Goal: Information Seeking & Learning: Learn about a topic

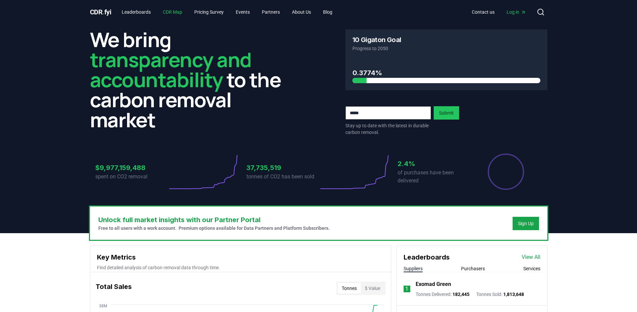
click at [181, 12] on link "CDR Map" at bounding box center [173, 12] width 30 height 12
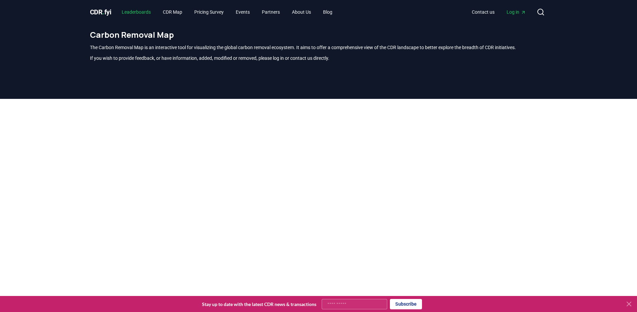
click at [136, 11] on link "Leaderboards" at bounding box center [136, 12] width 40 height 12
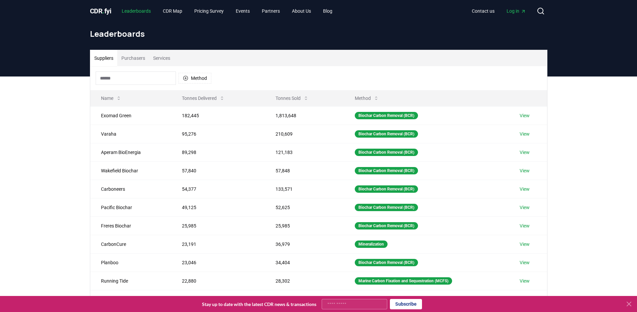
scroll to position [1, 0]
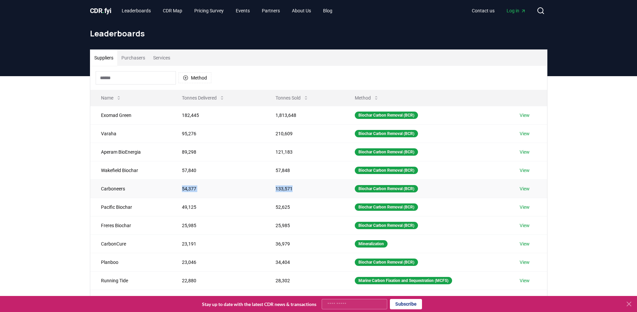
drag, startPoint x: 304, startPoint y: 187, endPoint x: 97, endPoint y: 192, distance: 207.5
click at [97, 192] on tr "Carboneers 54,377 133,571 Biochar Carbon Removal (BCR) View" at bounding box center [318, 189] width 457 height 18
click at [97, 191] on td "Carboneers" at bounding box center [130, 189] width 81 height 18
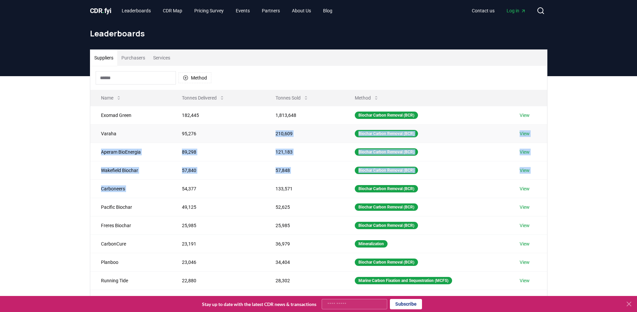
drag, startPoint x: 97, startPoint y: 191, endPoint x: 305, endPoint y: 140, distance: 213.9
click at [305, 142] on tbody "Exomad Green 182,445 1,813,648 Biochar Carbon Removal (BCR) View Varaha 95,276 …" at bounding box center [318, 198] width 457 height 184
click at [305, 140] on td "210,609" at bounding box center [304, 133] width 79 height 18
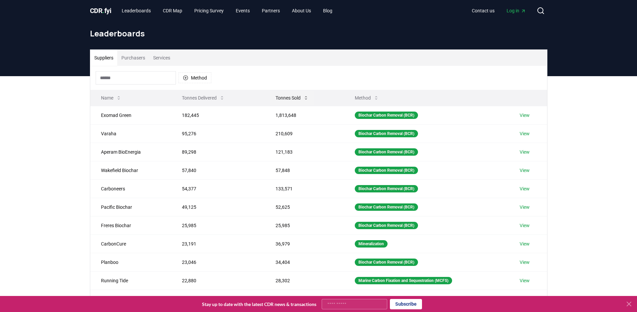
click at [284, 100] on button "Tonnes Sold" at bounding box center [292, 97] width 44 height 13
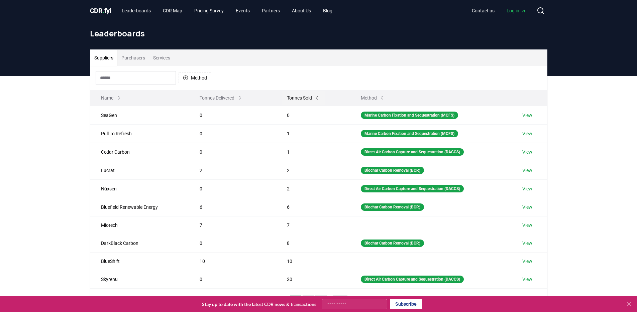
click at [289, 97] on button "Tonnes Sold" at bounding box center [304, 97] width 44 height 13
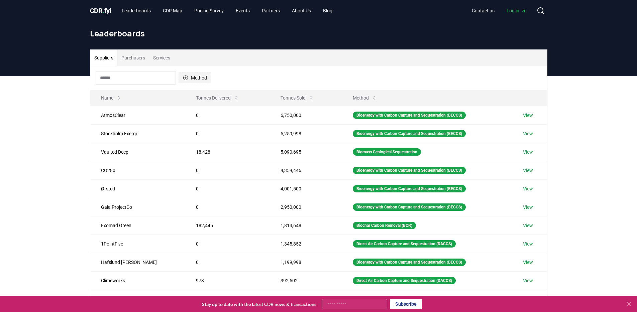
click at [191, 81] on button "Method" at bounding box center [195, 78] width 33 height 11
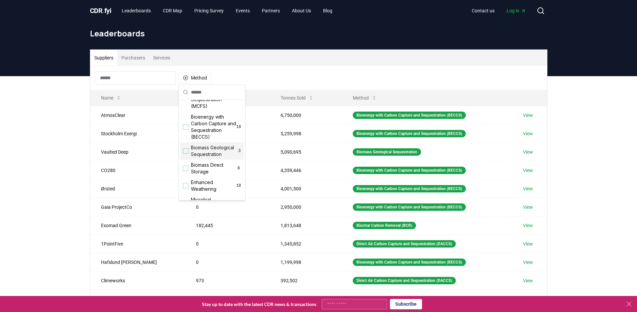
scroll to position [0, 0]
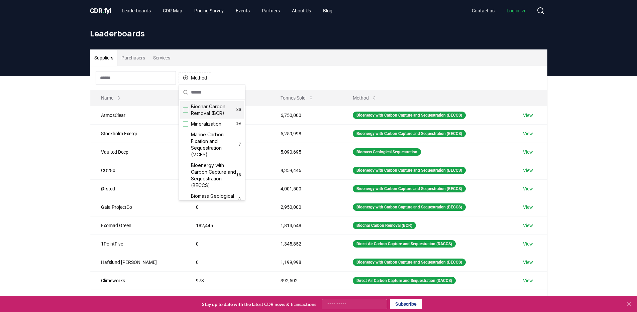
click at [185, 112] on div "Suggestions" at bounding box center [185, 109] width 5 height 5
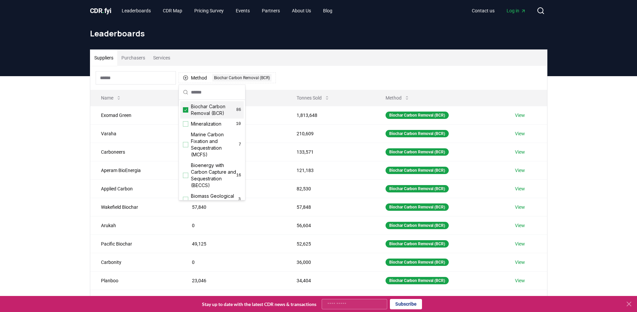
click at [72, 162] on div "Suppliers Purchasers Services Method 1 Biochar Carbon Removal (BCR) Name Tonnes…" at bounding box center [318, 210] width 637 height 268
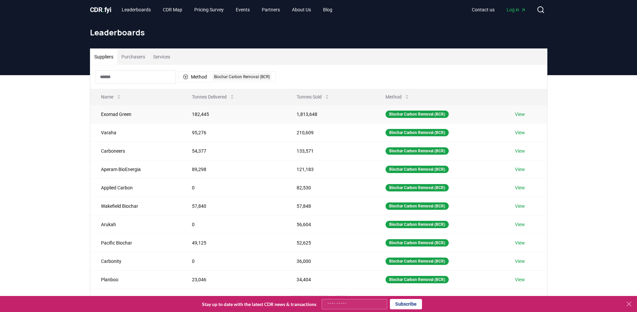
scroll to position [3, 0]
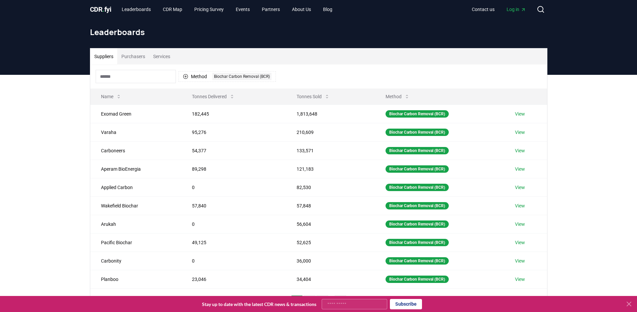
click at [68, 143] on div "Suppliers Purchasers Services Method 1 Biochar Carbon Removal (BCR) Name Tonnes…" at bounding box center [318, 209] width 637 height 268
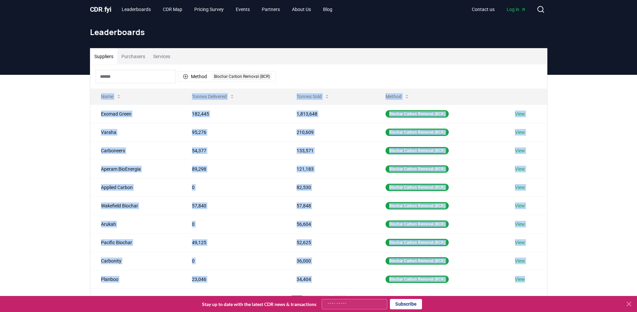
click at [68, 143] on div "Suppliers Purchasers Services Method 1 Biochar Carbon Removal (BCR) Name Tonnes…" at bounding box center [318, 209] width 637 height 268
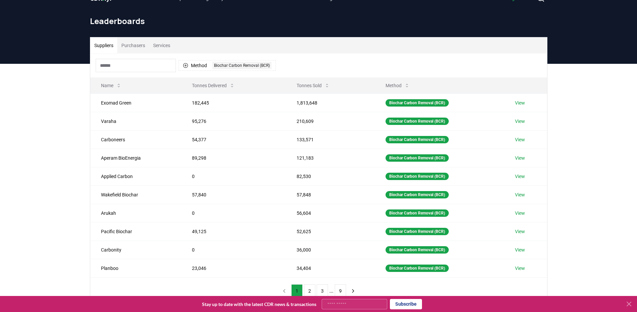
scroll to position [25, 0]
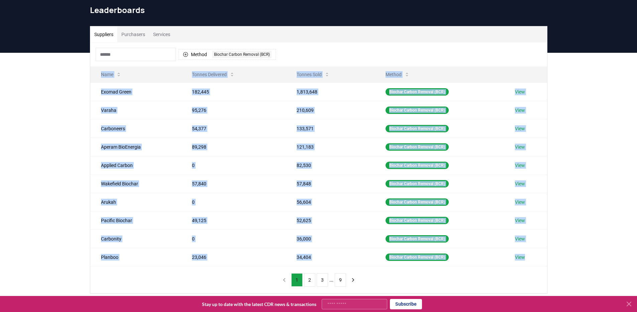
drag, startPoint x: 545, startPoint y: 262, endPoint x: 84, endPoint y: 87, distance: 492.9
click at [85, 87] on div "Suppliers Purchasers Services Method 1 Biochar Carbon Removal (BCR) Name Tonnes…" at bounding box center [319, 160] width 468 height 268
click at [51, 90] on div "Suppliers Purchasers Services Method 1 Biochar Carbon Removal (BCR) Name Tonnes…" at bounding box center [318, 187] width 637 height 268
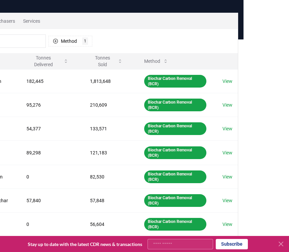
scroll to position [0, 57]
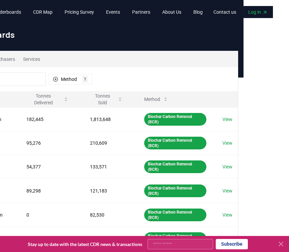
click at [256, 9] on span "Log in" at bounding box center [257, 12] width 19 height 7
